Goal: Information Seeking & Learning: Learn about a topic

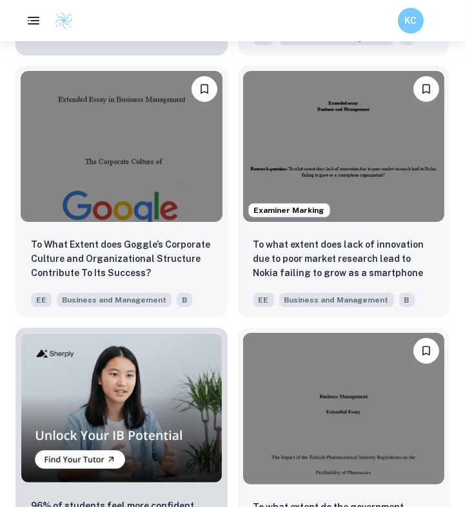
scroll to position [3089, 0]
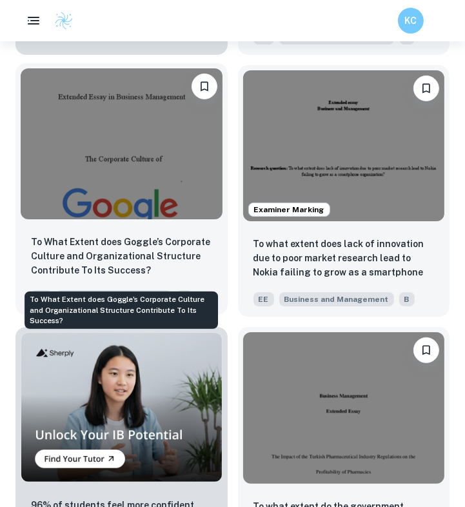
click at [110, 273] on p "To What Extent does Goggle’s Corporate Culture and Organizational Structure Con…" at bounding box center [121, 256] width 181 height 43
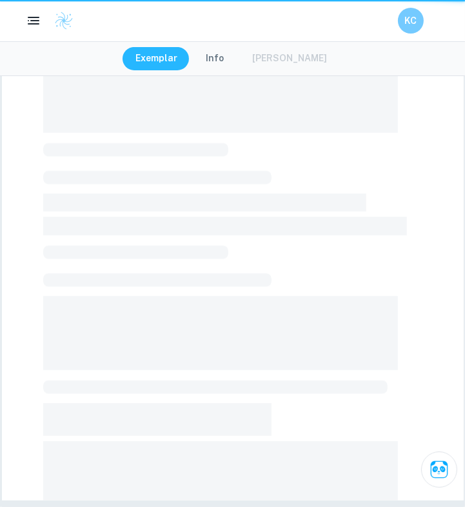
scroll to position [235, 0]
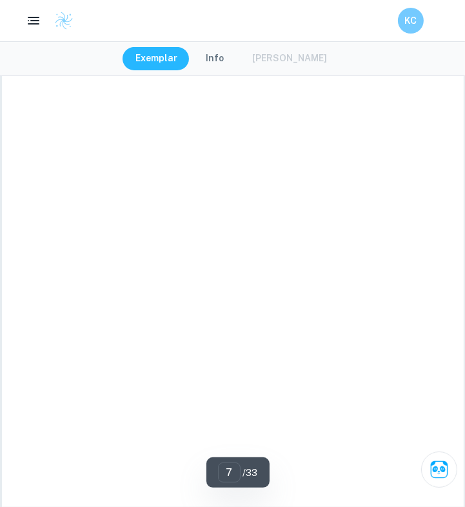
type input "1"
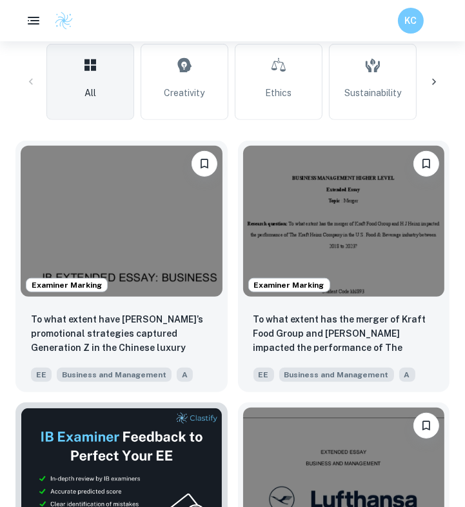
scroll to position [394, 0]
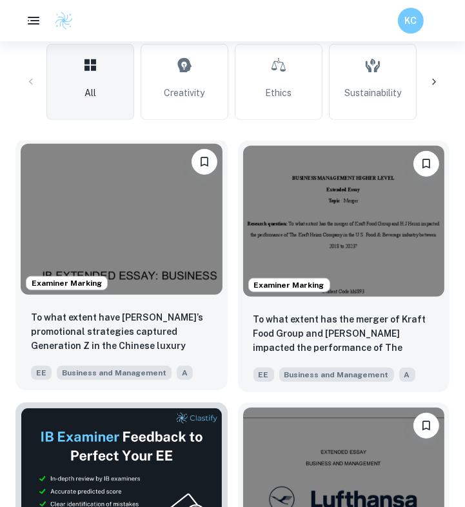
click at [142, 226] on img at bounding box center [122, 219] width 202 height 151
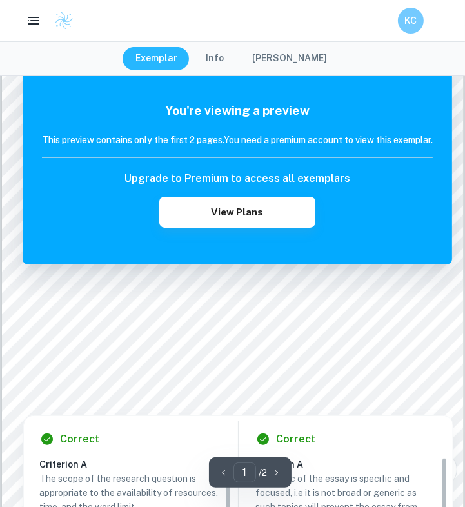
scroll to position [223, 0]
